Goal: Transaction & Acquisition: Subscribe to service/newsletter

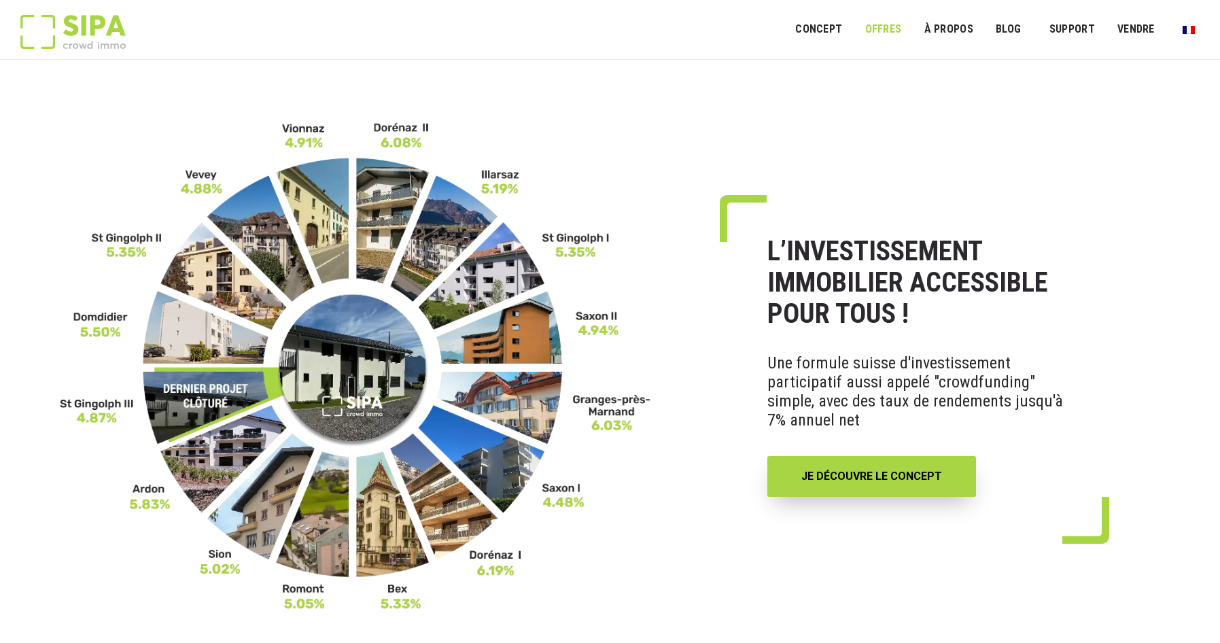
click at [886, 23] on link "OFFRES" at bounding box center [883, 29] width 54 height 31
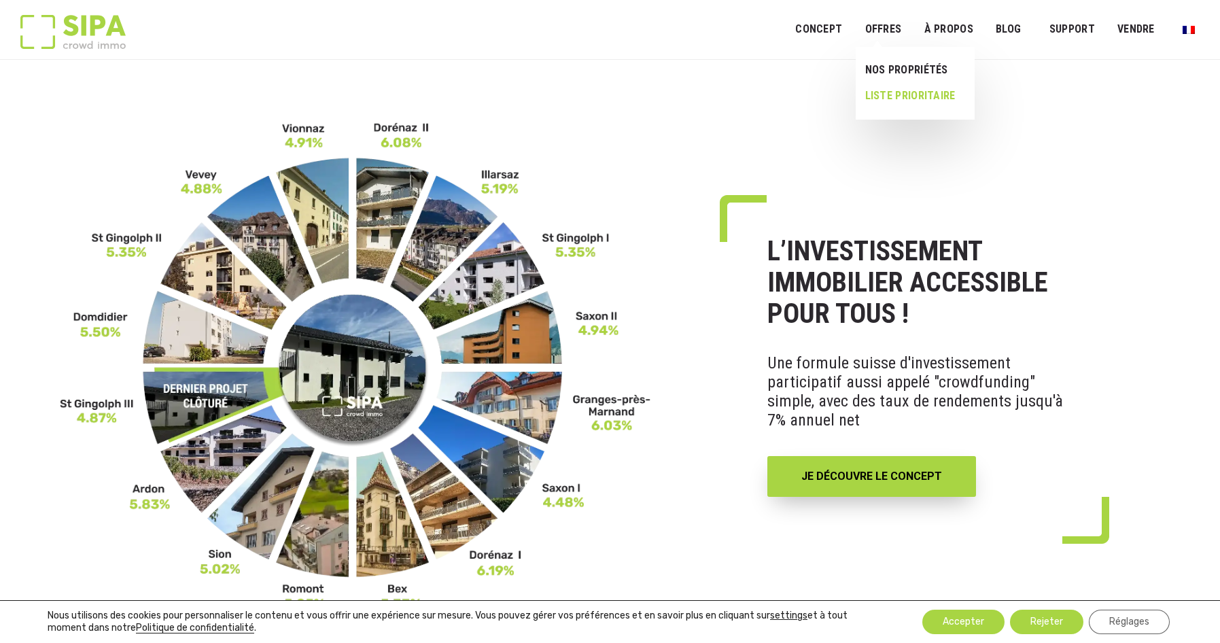
click at [898, 95] on link "LISTE PRIORITAIRE" at bounding box center [910, 96] width 108 height 26
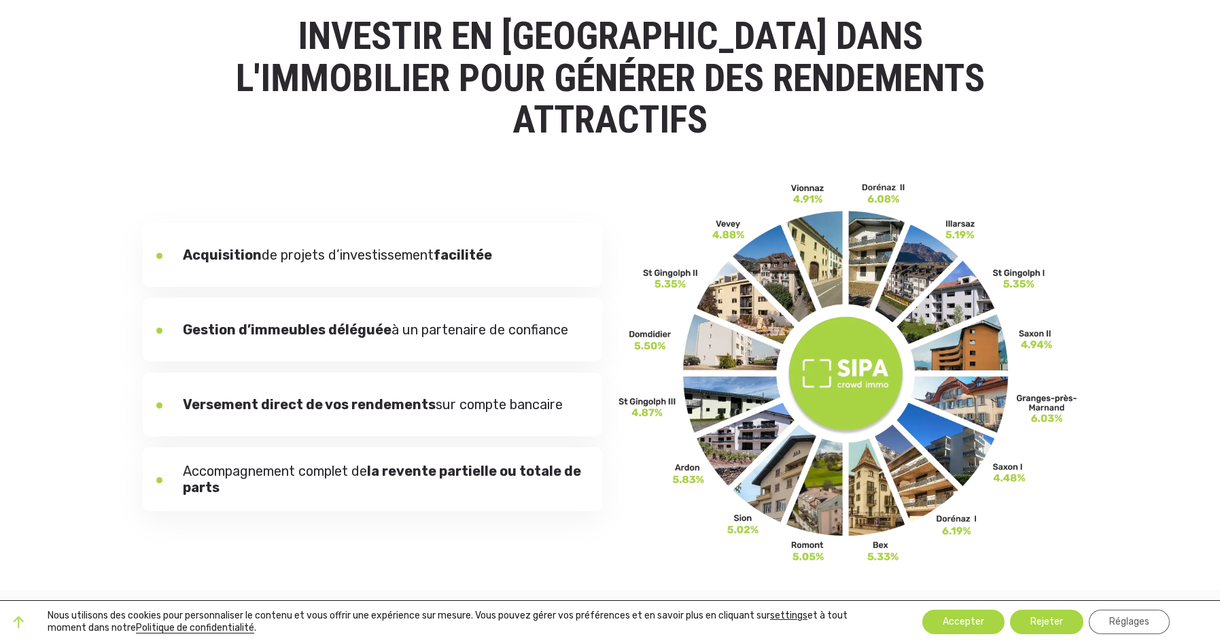
scroll to position [136, 0]
